Goal: Find specific page/section: Find specific page/section

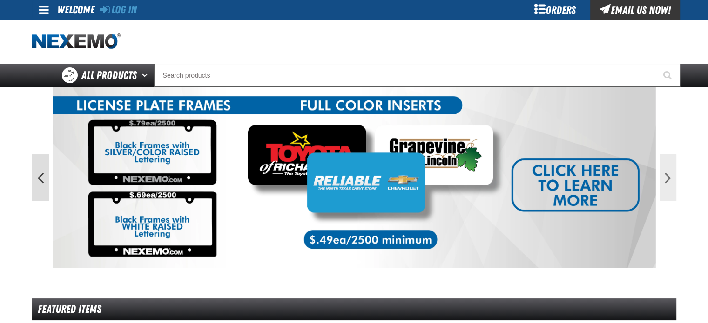
click at [38, 175] on button "Previous" at bounding box center [40, 177] width 17 height 47
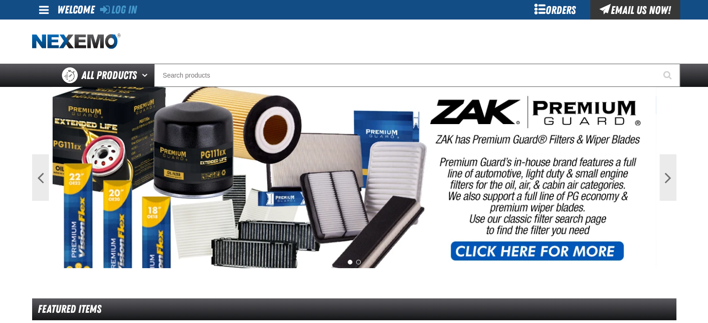
click at [533, 248] on img at bounding box center [354, 177] width 603 height 181
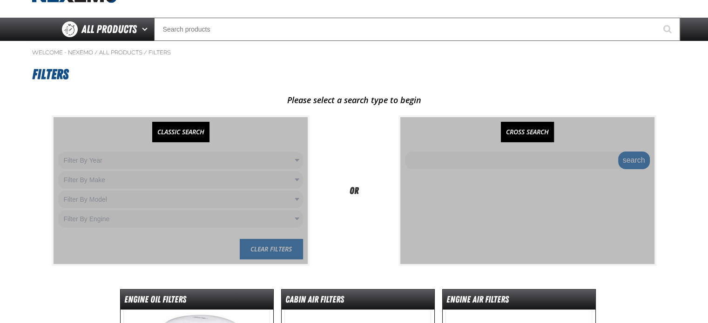
scroll to position [46, 0]
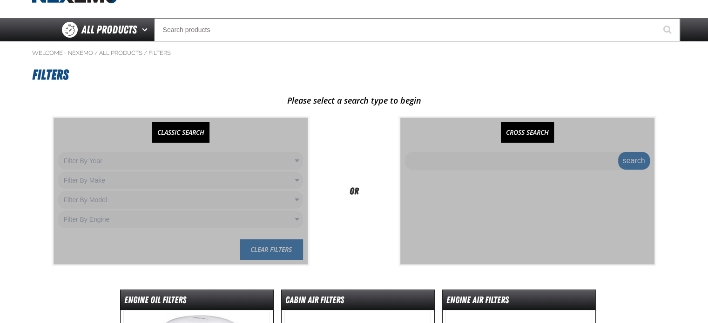
drag, startPoint x: 713, startPoint y: 80, endPoint x: 700, endPoint y: 98, distance: 21.6
click at [700, 98] on html "Skip to Main Content Staging Site 5.1 Upgrade Site Log In Log In Welcome Log In…" at bounding box center [354, 289] width 708 height 671
click at [295, 159] on div at bounding box center [180, 191] width 254 height 147
click at [181, 132] on link "CLASSIC SEARCH" at bounding box center [180, 132] width 57 height 20
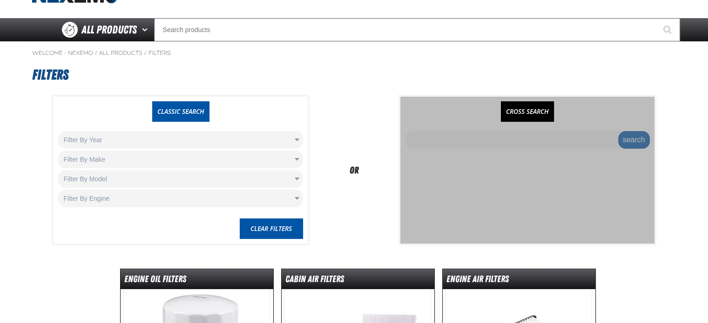
click at [297, 141] on body "Skip to Main Content Staging Site 5.1 Upgrade Site Log In Log In Welcome Log In" at bounding box center [354, 279] width 708 height 651
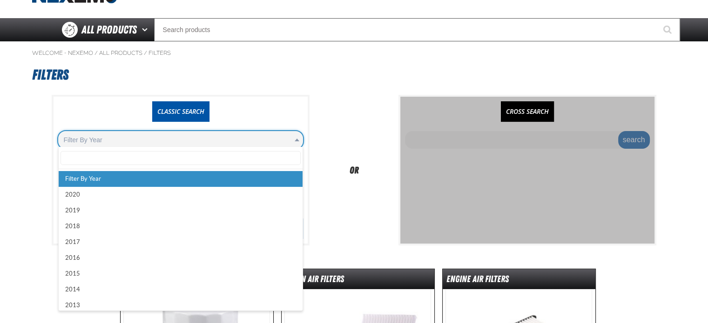
click at [601, 60] on body "Skip to Main Content Staging Site 5.1 Upgrade Site Log In Log In Welcome Log In" at bounding box center [354, 279] width 708 height 651
